Goal: Navigation & Orientation: Find specific page/section

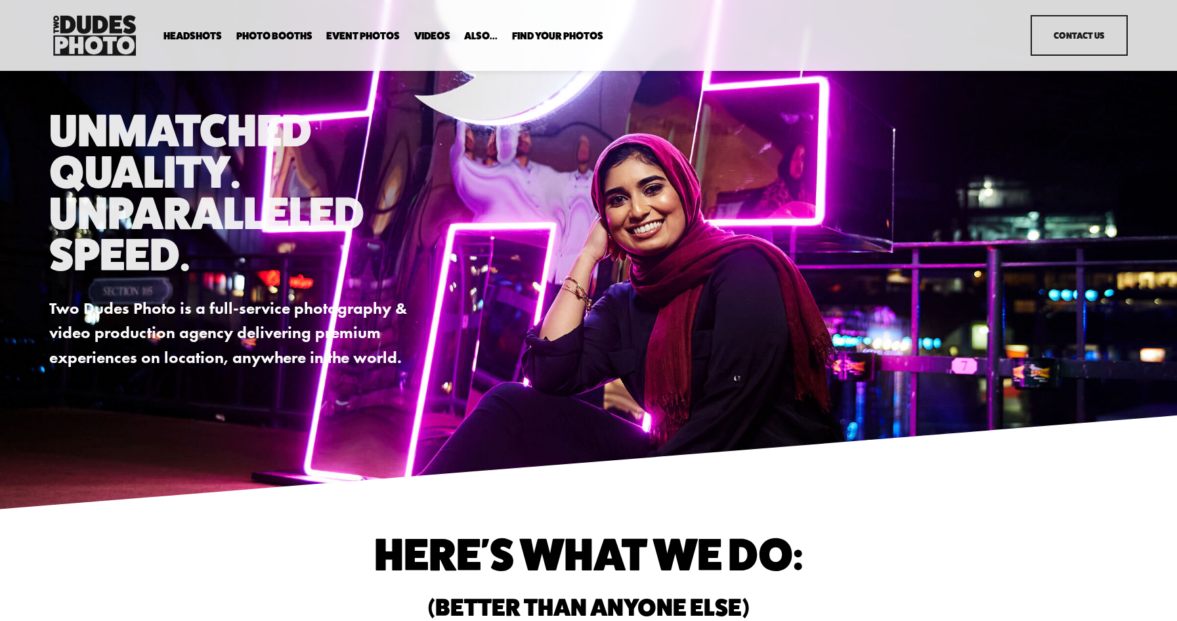
click at [193, 36] on span "Headshots" at bounding box center [192, 36] width 58 height 11
click at [0, 0] on span "In Your Office" at bounding box center [0, 0] width 0 height 0
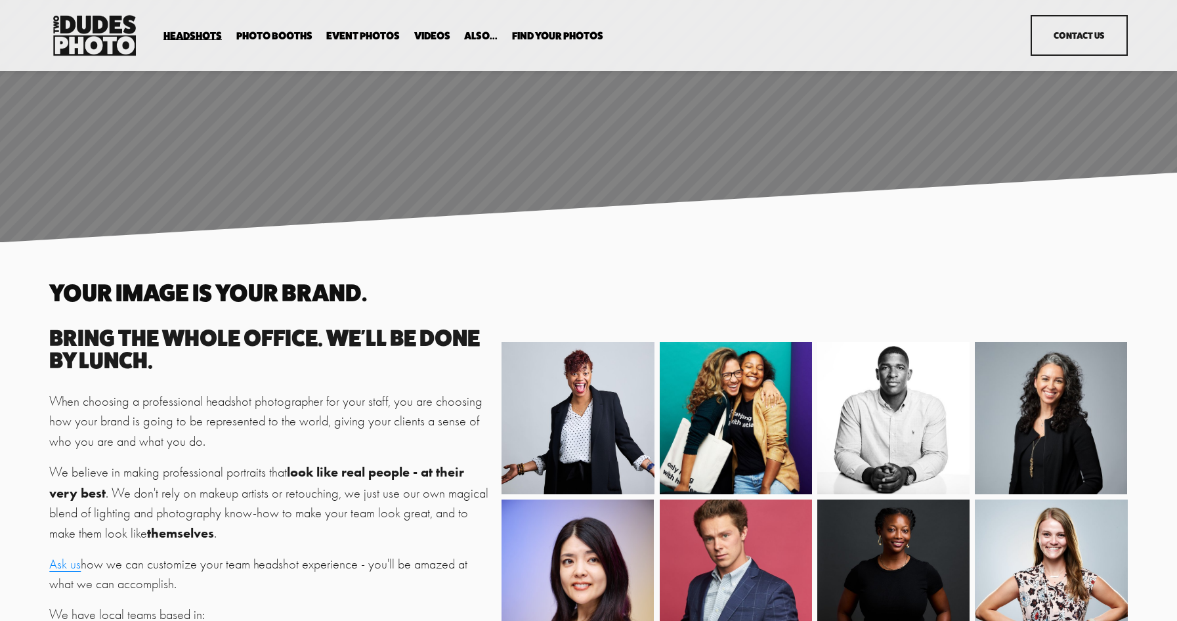
click at [0, 0] on span "Drop-In Headshot Sessions" at bounding box center [0, 0] width 0 height 0
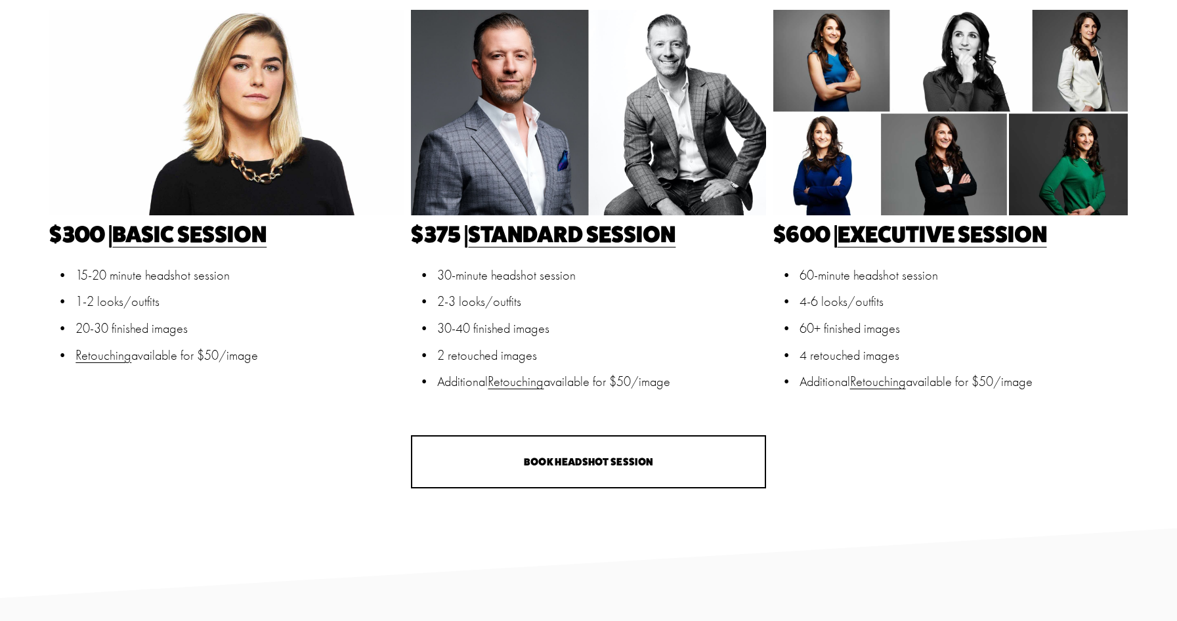
scroll to position [492, 0]
